Goal: Complete application form

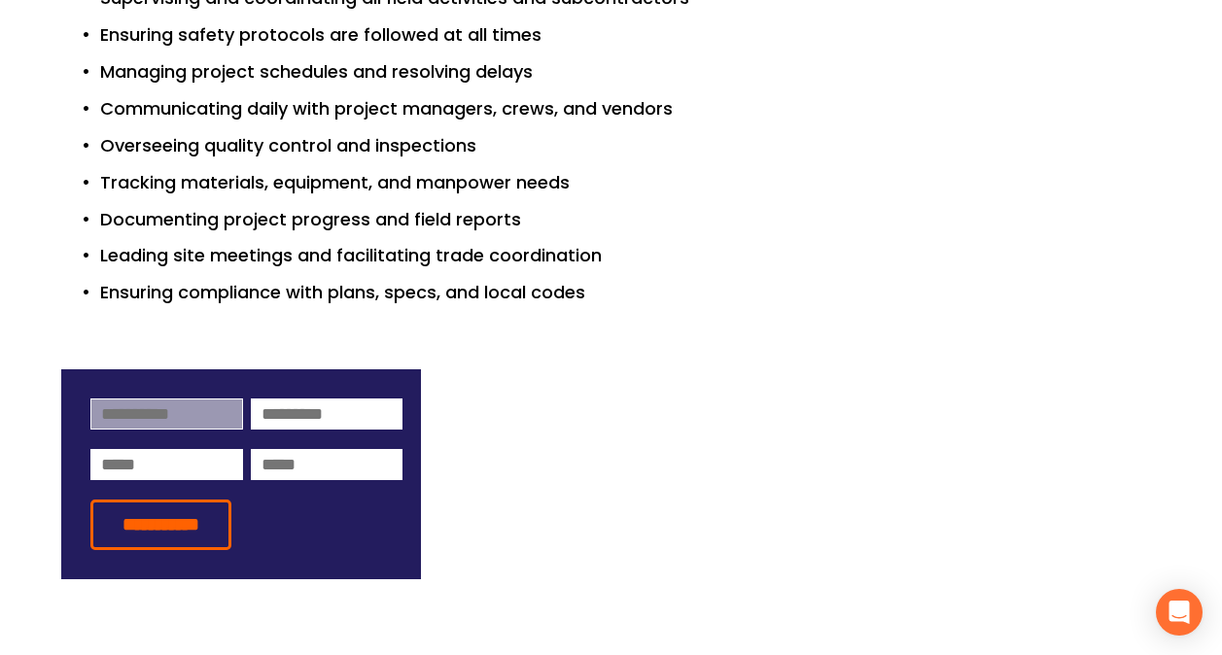
click at [129, 399] on input at bounding box center [166, 414] width 153 height 31
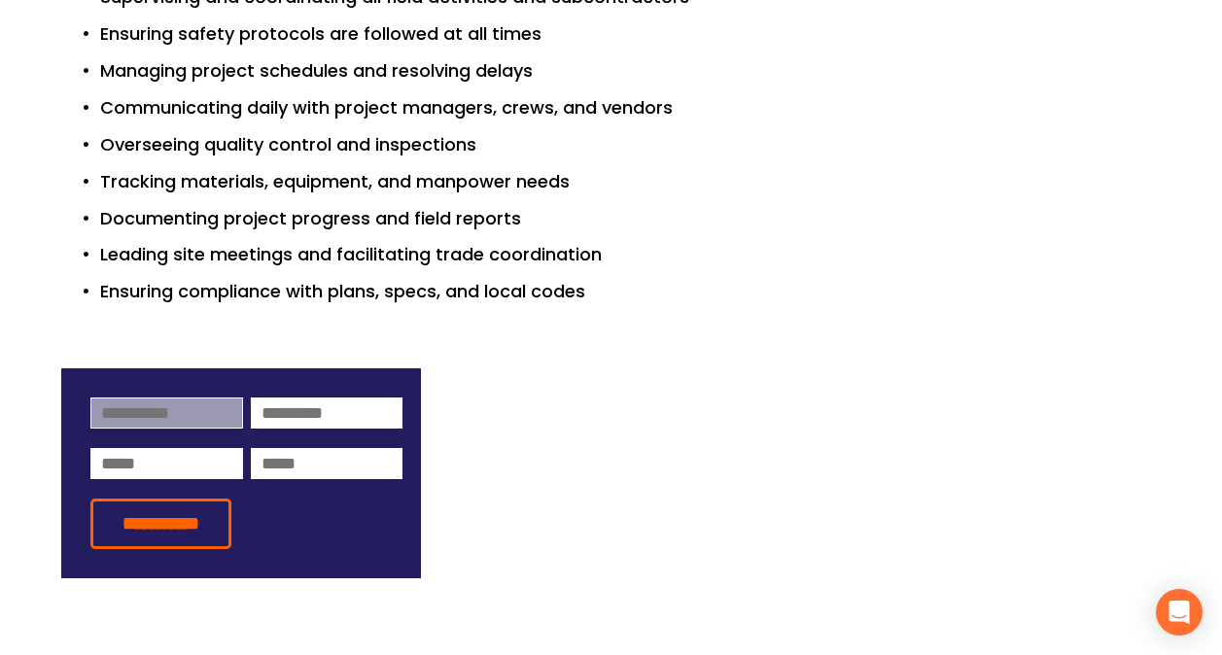
type input "*****"
type input "**********"
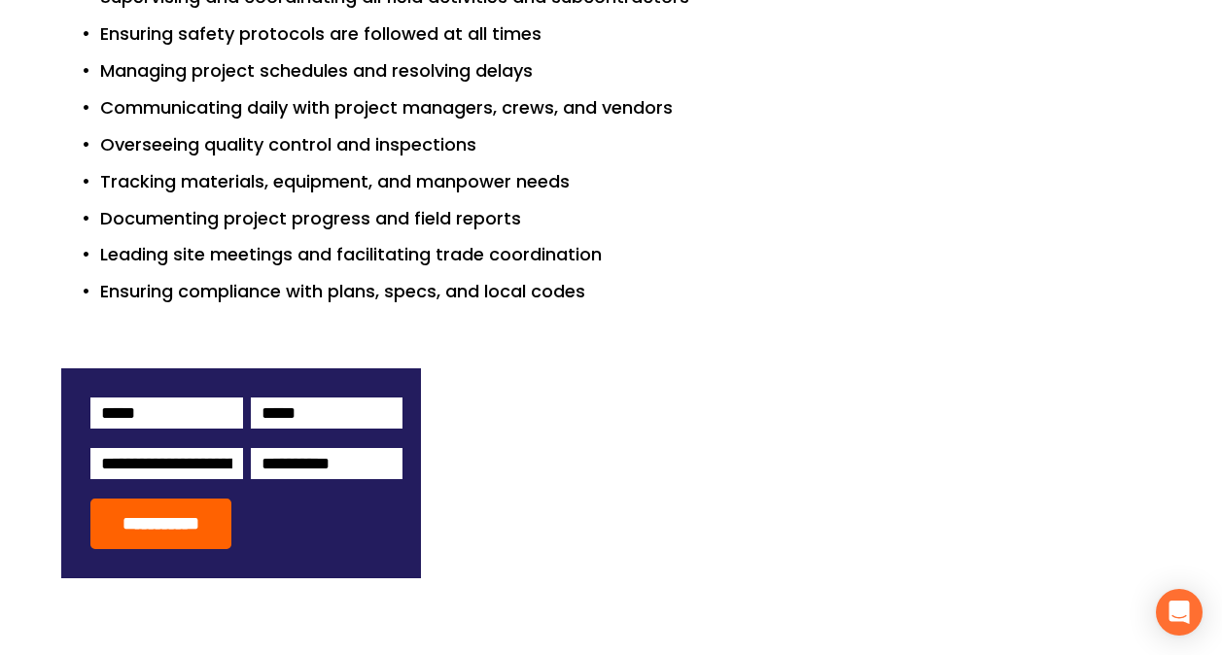
click at [142, 499] on input "**********" at bounding box center [160, 524] width 141 height 51
